Goal: Find specific fact: Find specific fact

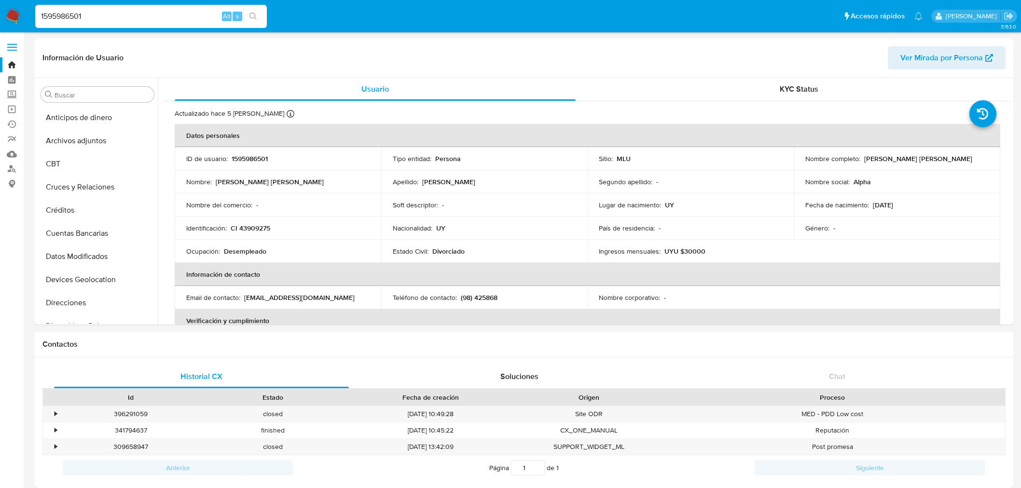
select select "10"
click at [162, 18] on input "1595986501" at bounding box center [151, 16] width 232 height 13
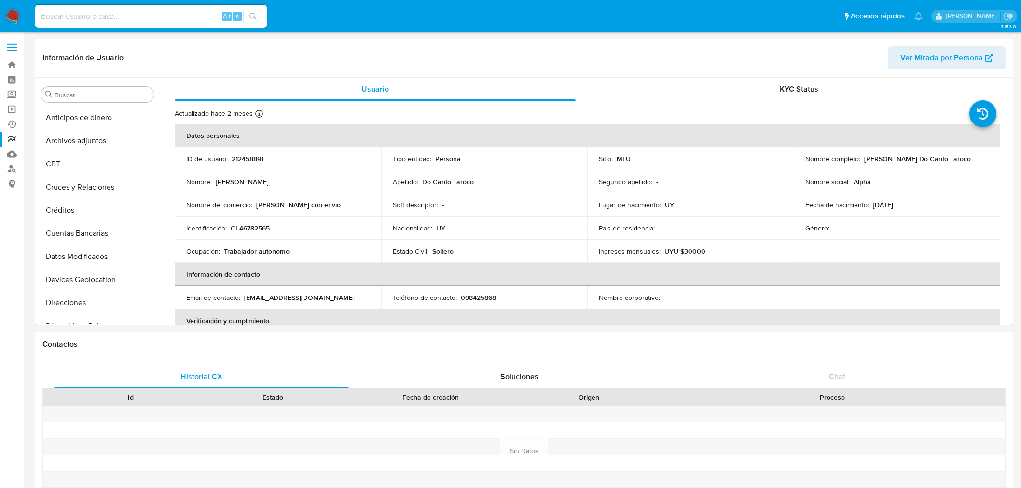
select select "10"
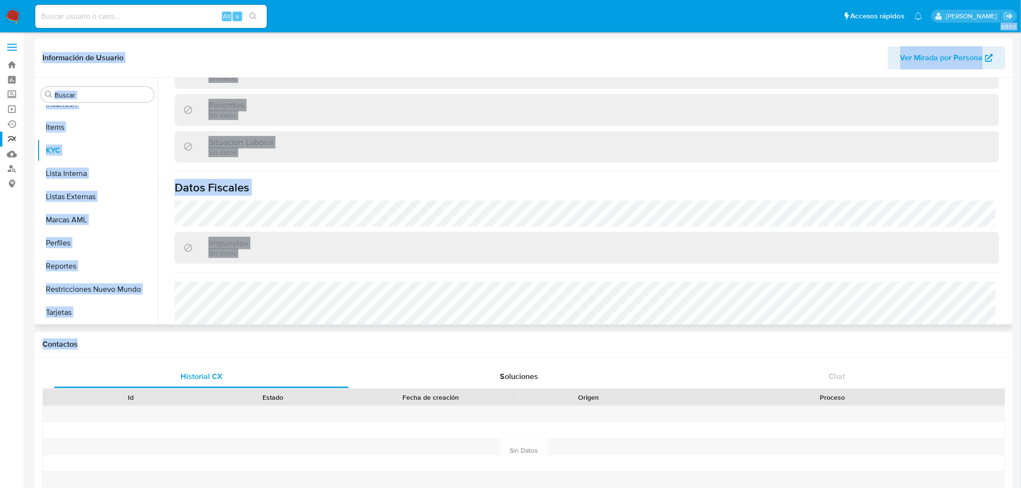
scroll to position [475, 0]
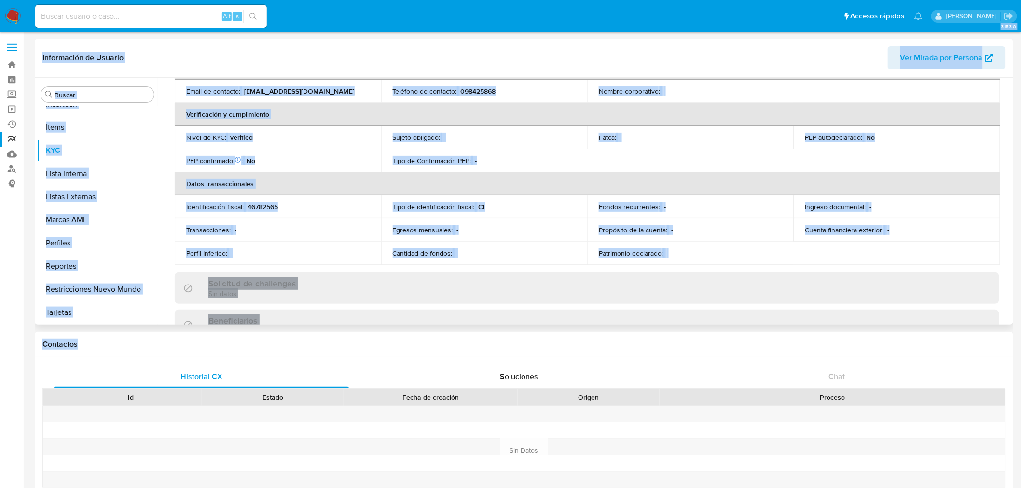
click at [337, 191] on th "Datos transaccionales" at bounding box center [587, 183] width 825 height 23
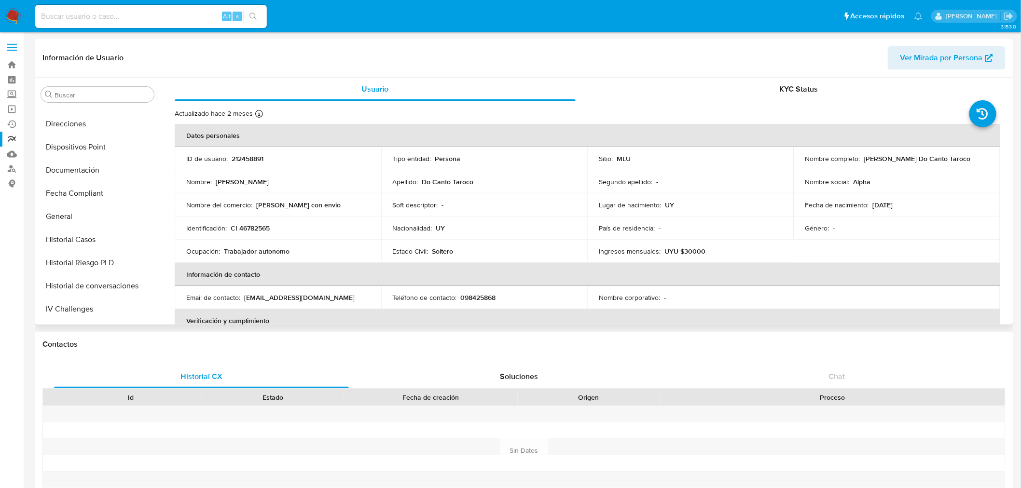
scroll to position [55, 0]
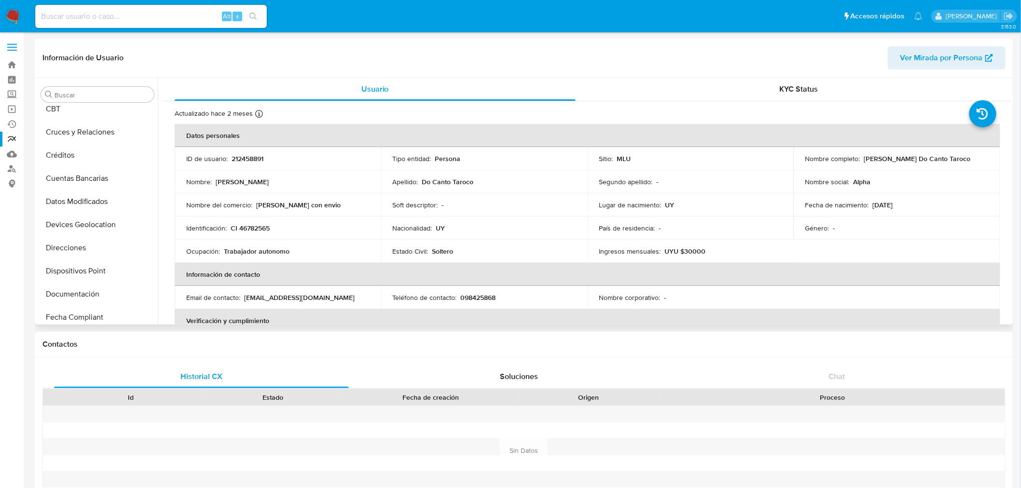
click at [245, 175] on td "Nombre : Cristofer Daniel" at bounding box center [278, 181] width 206 height 23
click at [247, 155] on p "212458891" at bounding box center [248, 158] width 32 height 9
copy p "212458891"
